Goal: Find specific page/section: Find specific page/section

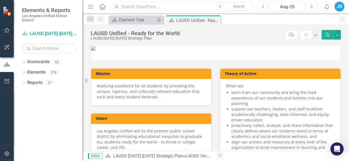
click at [154, 8] on input "text" at bounding box center [182, 7] width 143 height 10
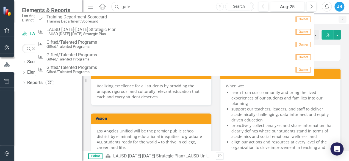
type input "gate"
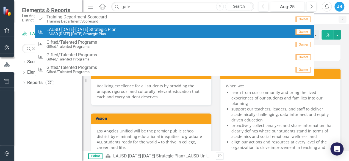
click at [90, 32] on span "LAUSD [DATE]-[DATE] Strategic Plan" at bounding box center [81, 29] width 70 height 5
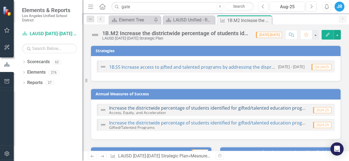
click at [202, 109] on link "Increase the districtwide percentage of students identified for gifted/talented…" at bounding box center [218, 108] width 219 height 6
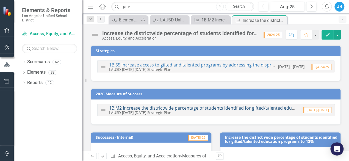
click at [205, 106] on link "1B.M2 Increase the districtwide percentage of students identified for gifted/ta…" at bounding box center [251, 108] width 285 height 6
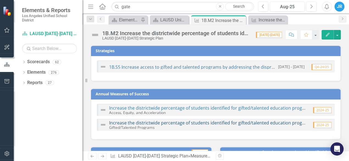
click at [195, 123] on link "Increase the districtwide percentage of students identified for gifted/talented…" at bounding box center [255, 123] width 293 height 6
